Goal: Check status: Check status

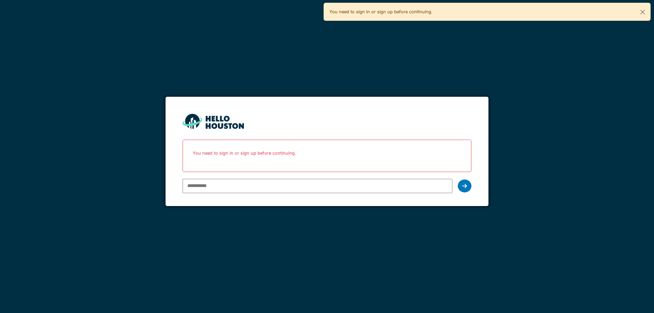
type input "**********"
click at [466, 184] on icon at bounding box center [464, 185] width 5 height 5
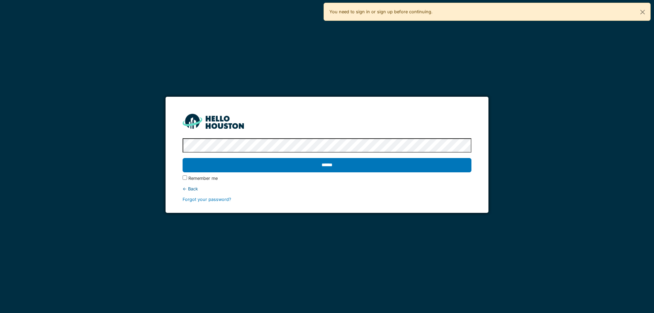
click at [183, 158] on input "******" at bounding box center [327, 165] width 288 height 14
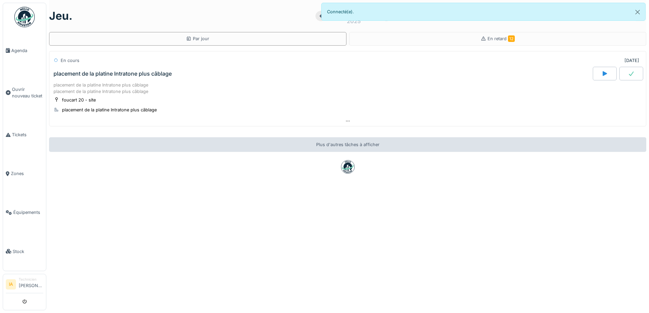
click at [135, 79] on div "placement de la platine Intratone plus câblage" at bounding box center [322, 74] width 540 height 14
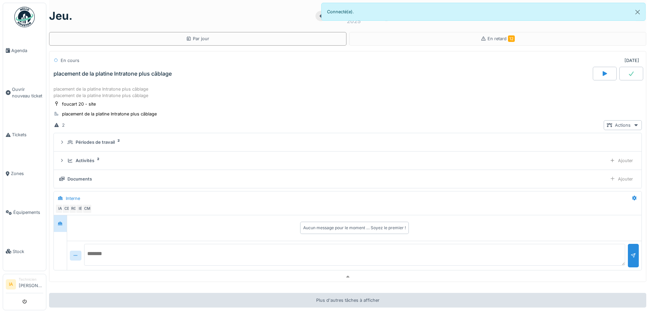
scroll to position [24, 0]
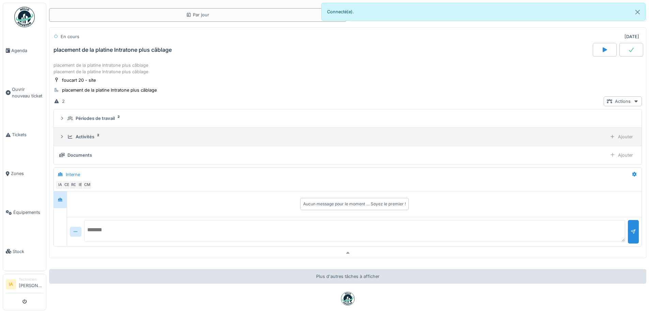
click at [85, 133] on div "Activités" at bounding box center [85, 136] width 19 height 6
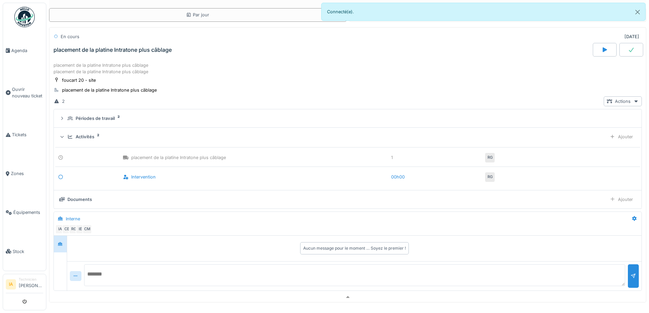
click at [87, 133] on div "Activités" at bounding box center [85, 136] width 19 height 6
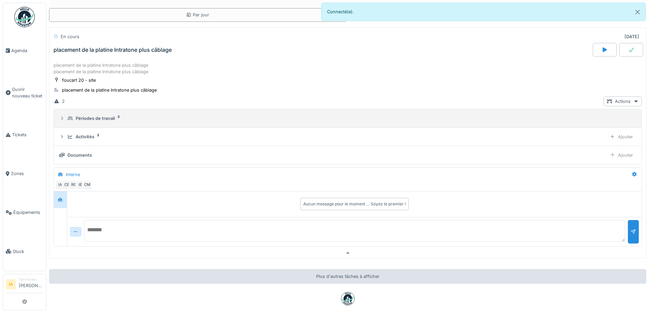
click at [89, 115] on div "Périodes de travail" at bounding box center [95, 118] width 39 height 6
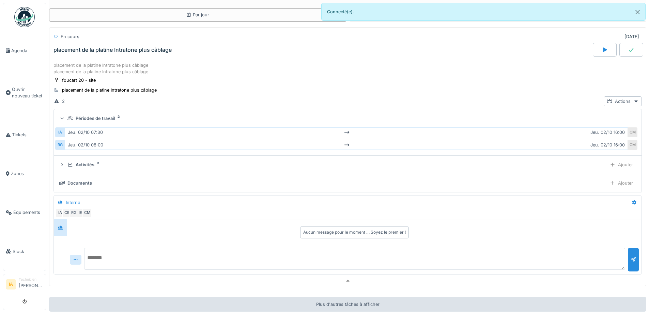
click at [89, 115] on div "Périodes de travail" at bounding box center [95, 118] width 39 height 6
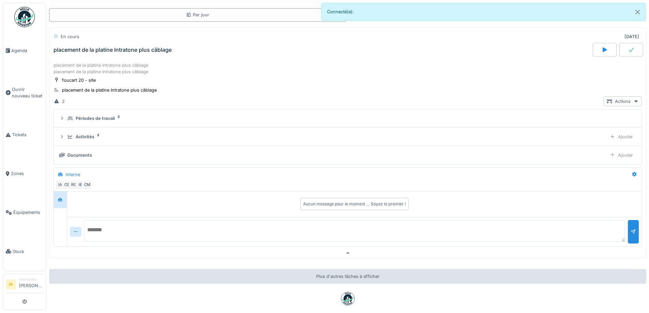
scroll to position [0, 0]
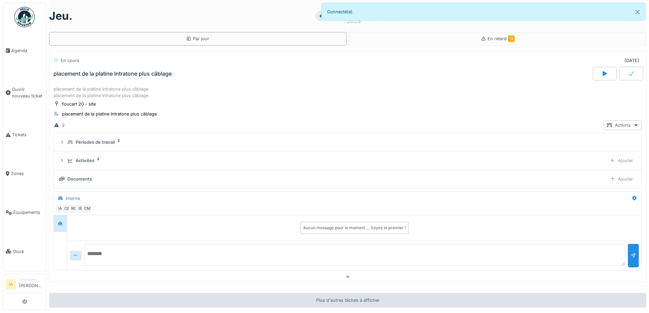
click at [133, 86] on div "placement de la platine Intratone plus câblage placement de la platine Intraton…" at bounding box center [347, 92] width 588 height 13
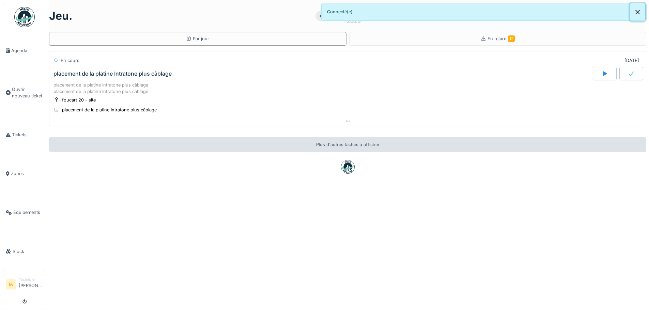
click at [637, 10] on button "Close" at bounding box center [637, 12] width 15 height 18
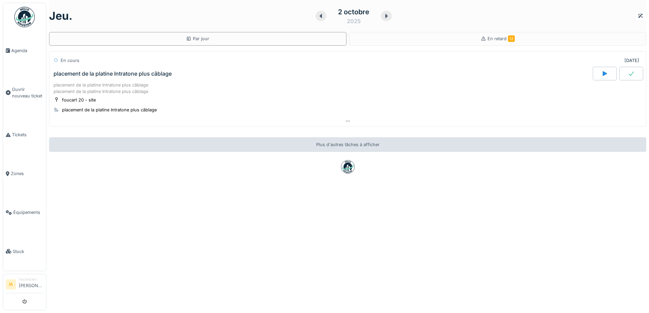
click at [384, 11] on div at bounding box center [386, 16] width 11 height 10
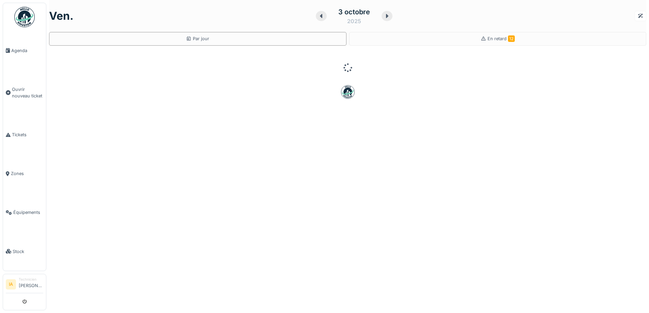
click at [384, 13] on icon at bounding box center [386, 15] width 7 height 5
click at [385, 13] on icon at bounding box center [388, 15] width 7 height 5
click at [384, 13] on icon at bounding box center [386, 15] width 7 height 5
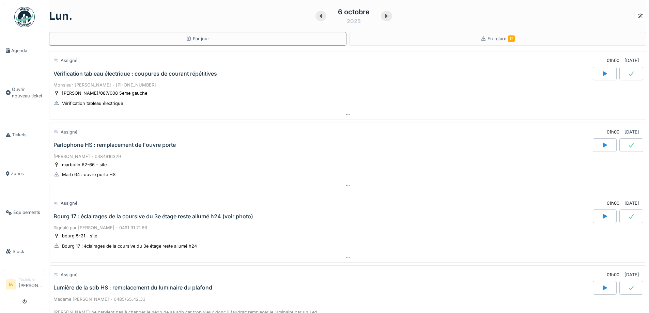
click at [90, 70] on div "Vérification tableau électrique : coupures de courant répétitives" at bounding box center [134, 73] width 163 height 6
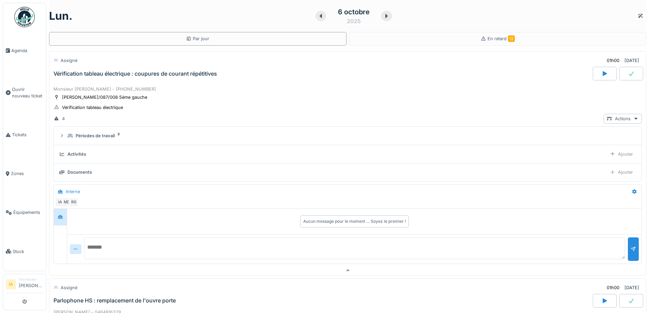
scroll to position [24, 0]
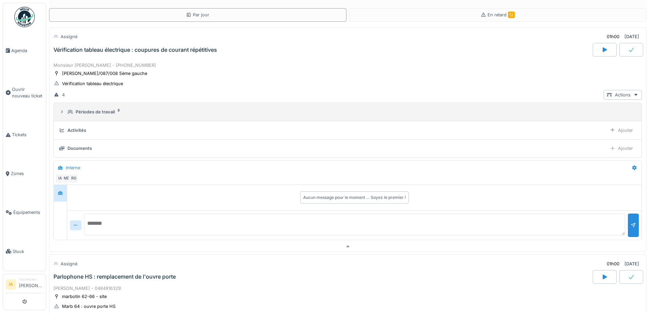
click at [90, 115] on div "Périodes de travail" at bounding box center [95, 112] width 39 height 6
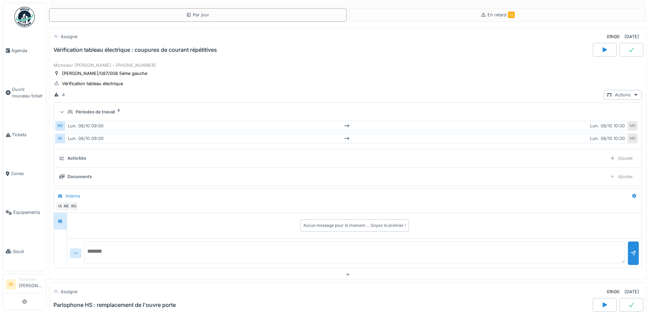
click at [90, 115] on div "Périodes de travail" at bounding box center [95, 112] width 39 height 6
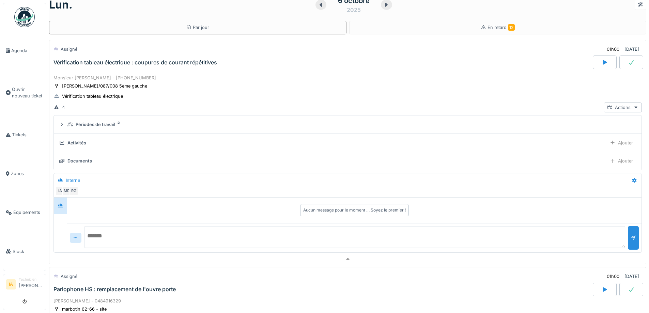
scroll to position [0, 0]
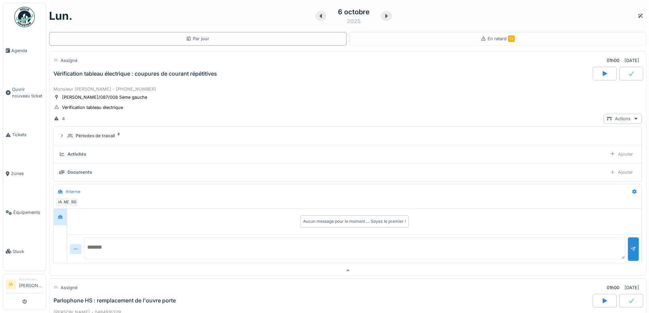
click at [107, 81] on div "Assigné 01h00 [DATE] Vérification tableau électrique : coupures de courant répé…" at bounding box center [347, 67] width 597 height 33
click at [90, 77] on div "Vérification tableau électrique : coupures de courant répétitives" at bounding box center [322, 74] width 540 height 14
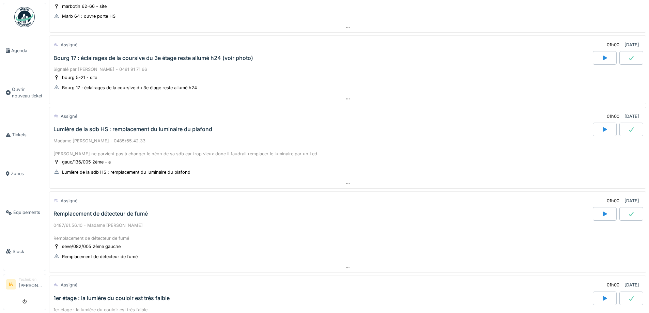
scroll to position [170, 0]
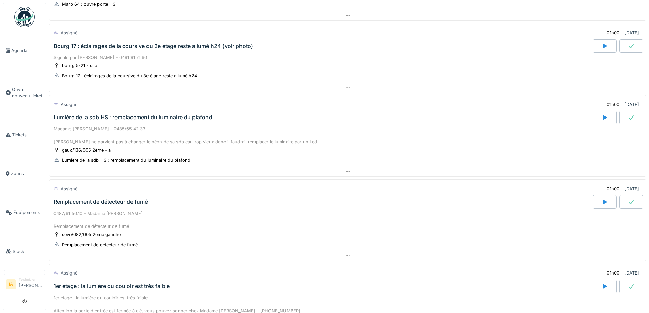
click at [93, 119] on div "Lumière de la sdb HS : remplacement du luminaire du plafond" at bounding box center [132, 117] width 159 height 6
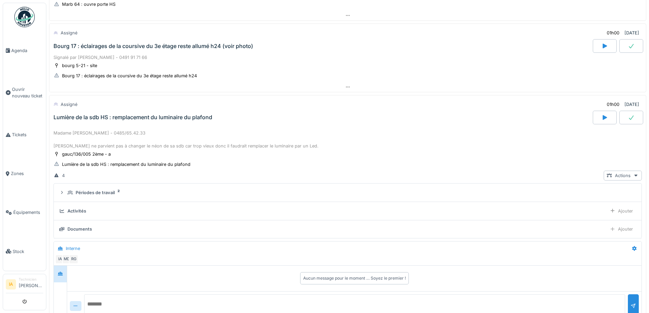
scroll to position [238, 0]
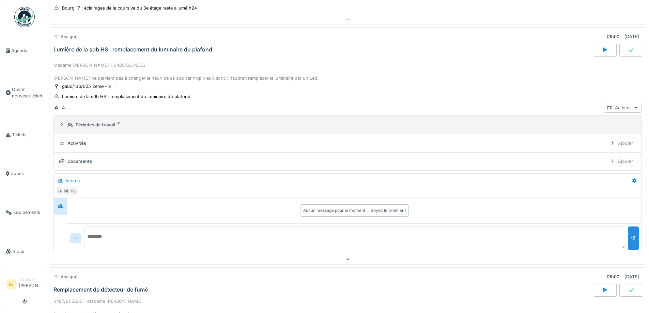
click at [92, 126] on div "Périodes de travail" at bounding box center [95, 125] width 39 height 6
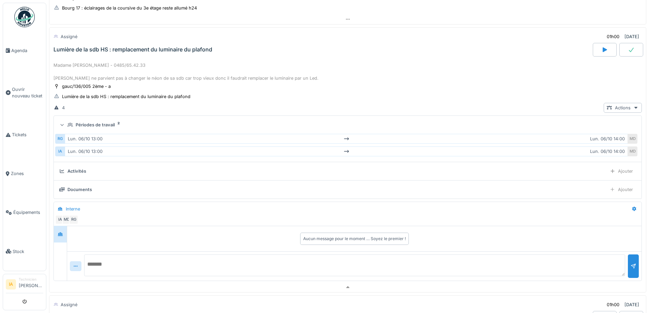
click at [92, 126] on div "Périodes de travail" at bounding box center [95, 125] width 39 height 6
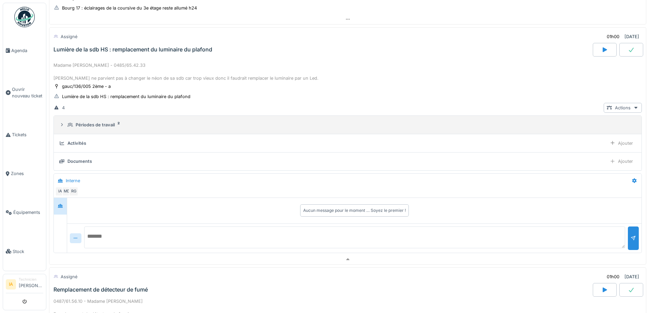
scroll to position [204, 0]
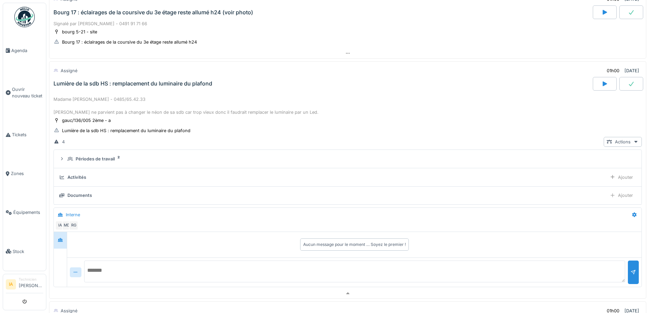
click at [109, 88] on div "Lumière de la sdb HS : remplacement du luminaire du plafond" at bounding box center [322, 84] width 540 height 14
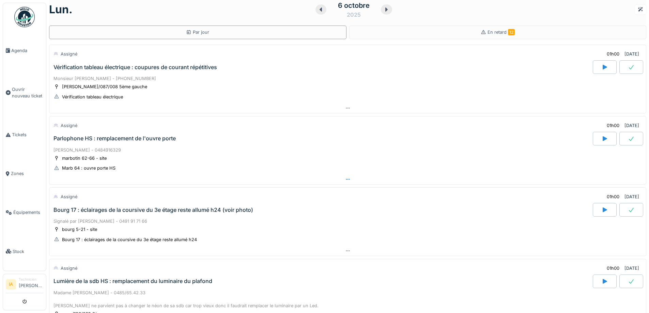
scroll to position [0, 0]
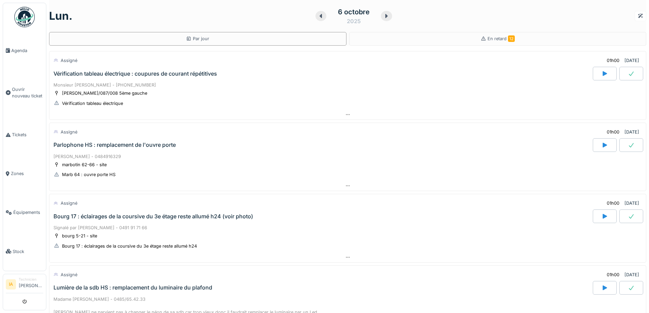
click at [383, 14] on icon at bounding box center [386, 15] width 7 height 5
